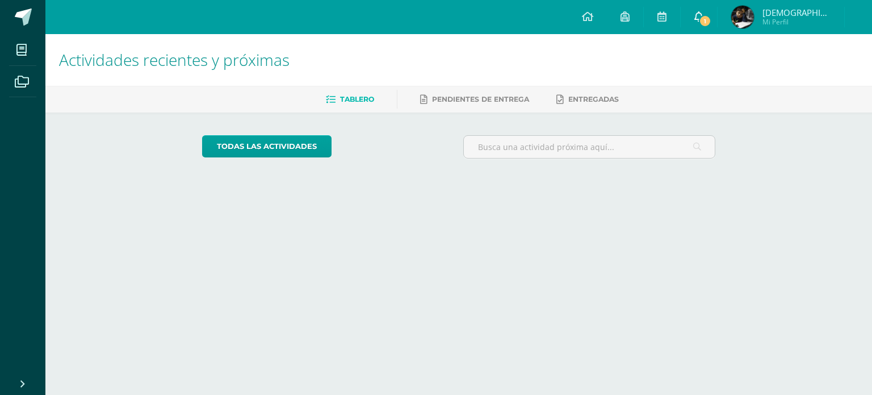
click at [703, 19] on icon at bounding box center [698, 16] width 9 height 10
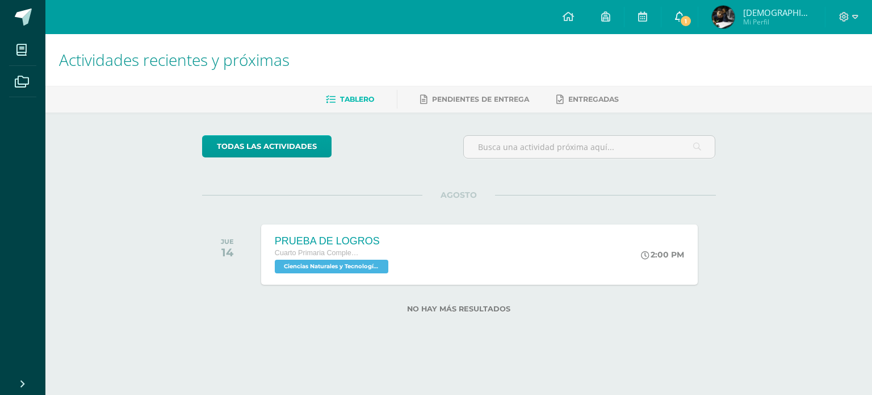
click at [684, 11] on icon at bounding box center [679, 16] width 9 height 10
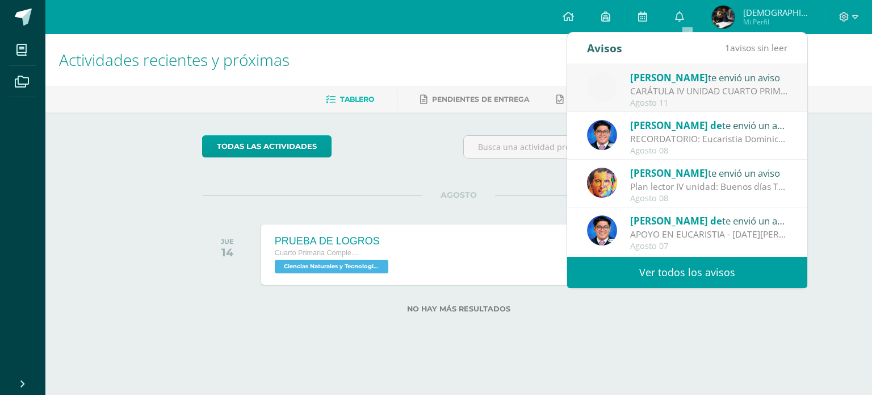
click at [720, 91] on div "CARÁTULA IV UNIDAD CUARTO PRIMARIA - INFORMÁTICA: Buenas tardes es un gusto sal…" at bounding box center [709, 91] width 158 height 13
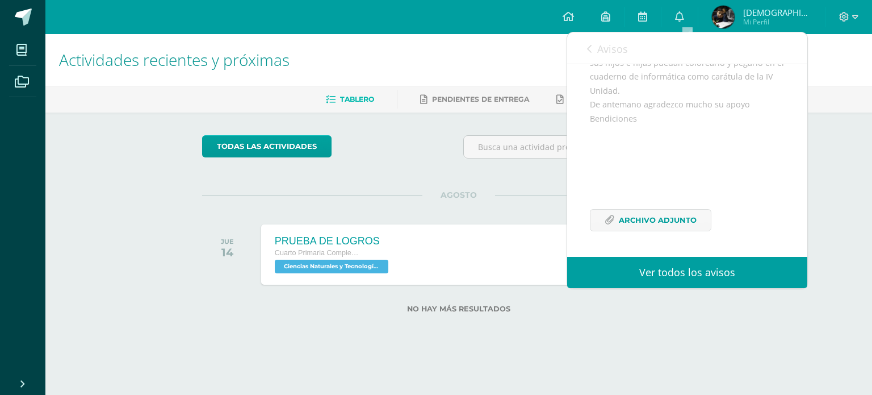
scroll to position [217, 0]
click at [671, 229] on span "Archivo Adjunto" at bounding box center [658, 219] width 78 height 21
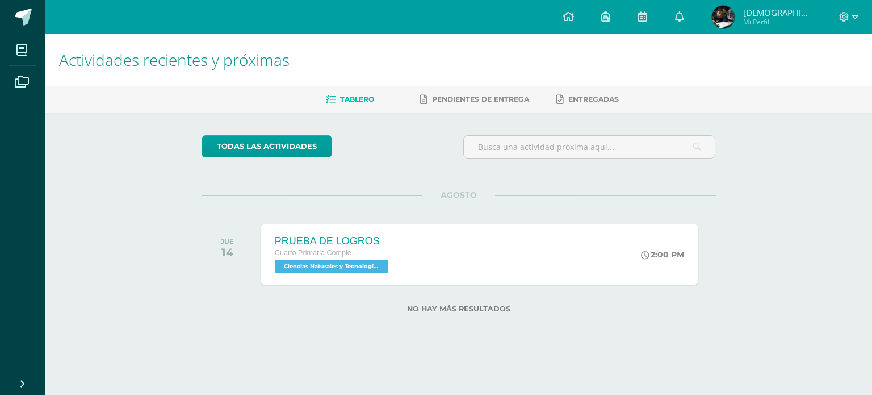
click at [579, 331] on div "todas las Actividades No tienes actividades Échale un vistazo a los demás perío…" at bounding box center [458, 230] width 559 height 237
